Goal: Check status: Check status

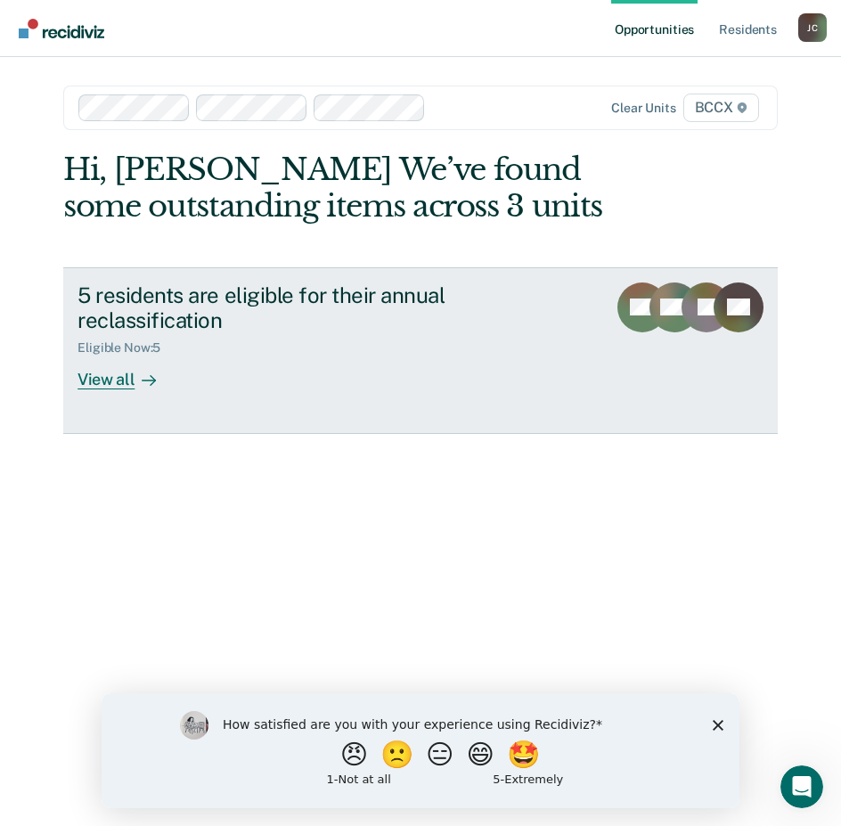
click at [111, 370] on div "View all" at bounding box center [127, 372] width 100 height 35
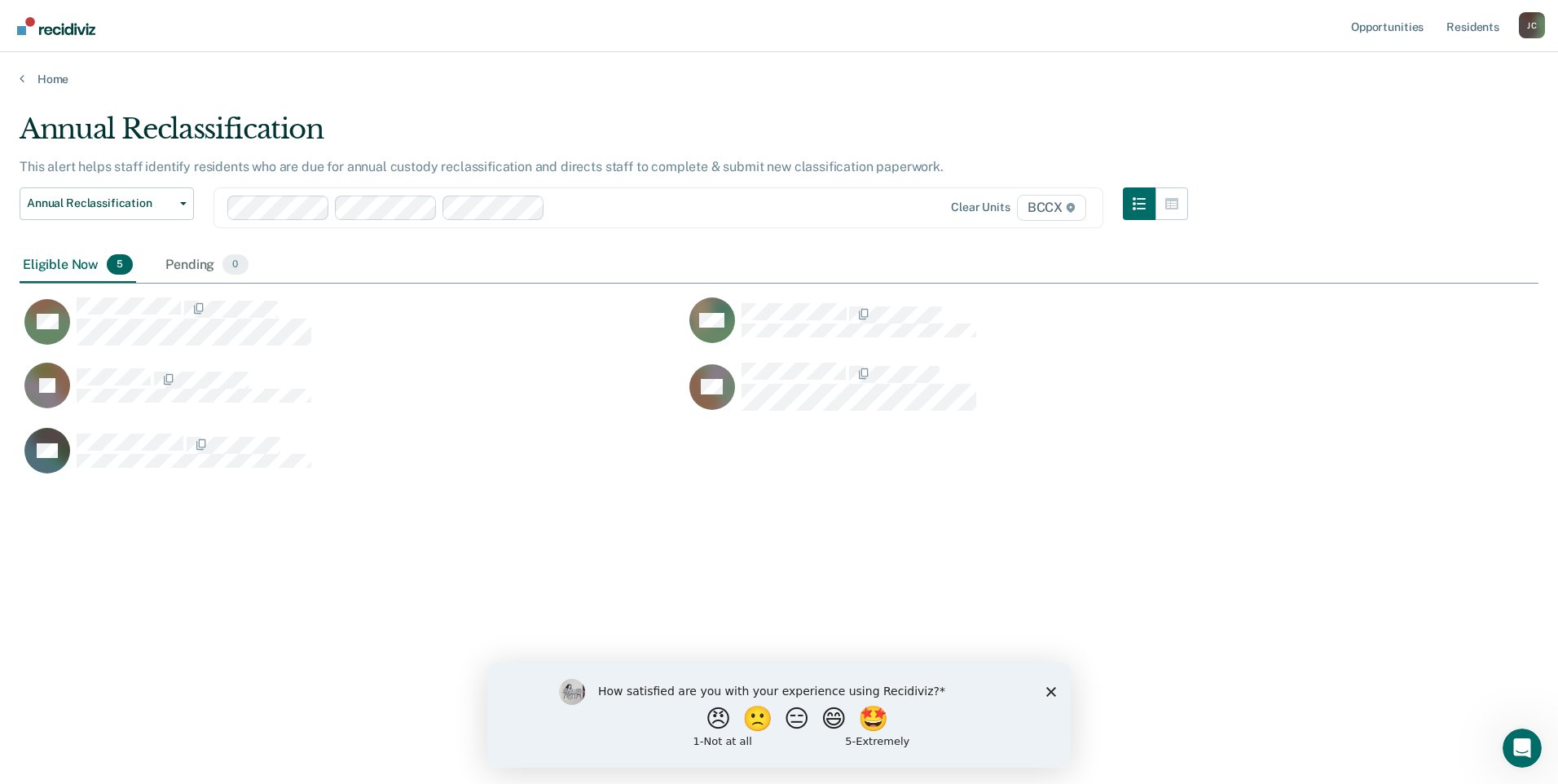
scroll to position [537, 1507]
